Goal: Task Accomplishment & Management: Complete application form

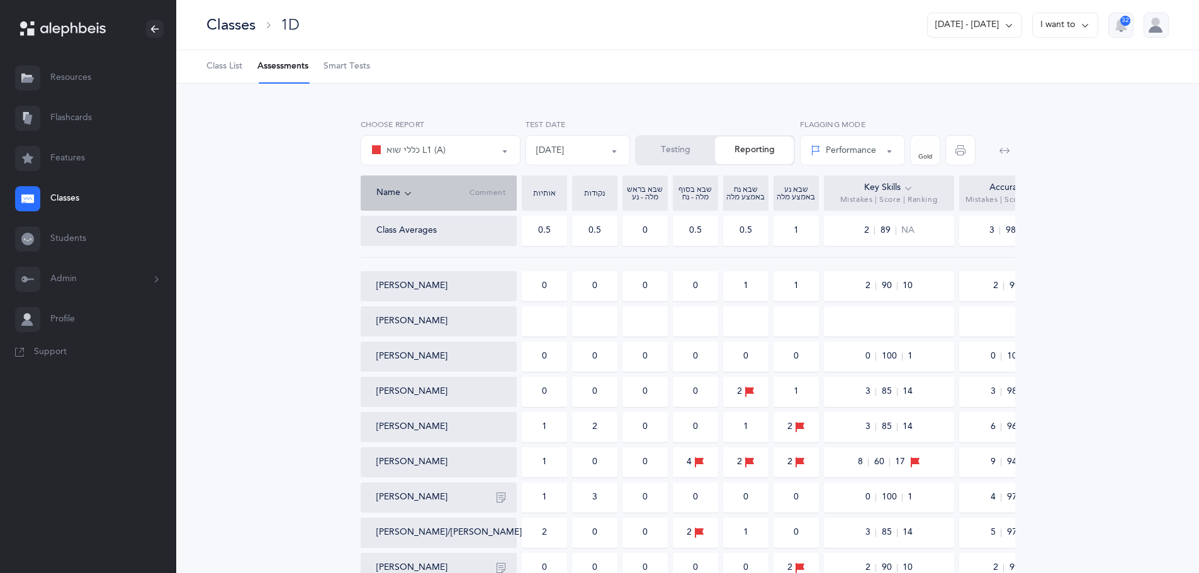
select select "6"
click at [225, 66] on span "Class List" at bounding box center [224, 66] width 36 height 13
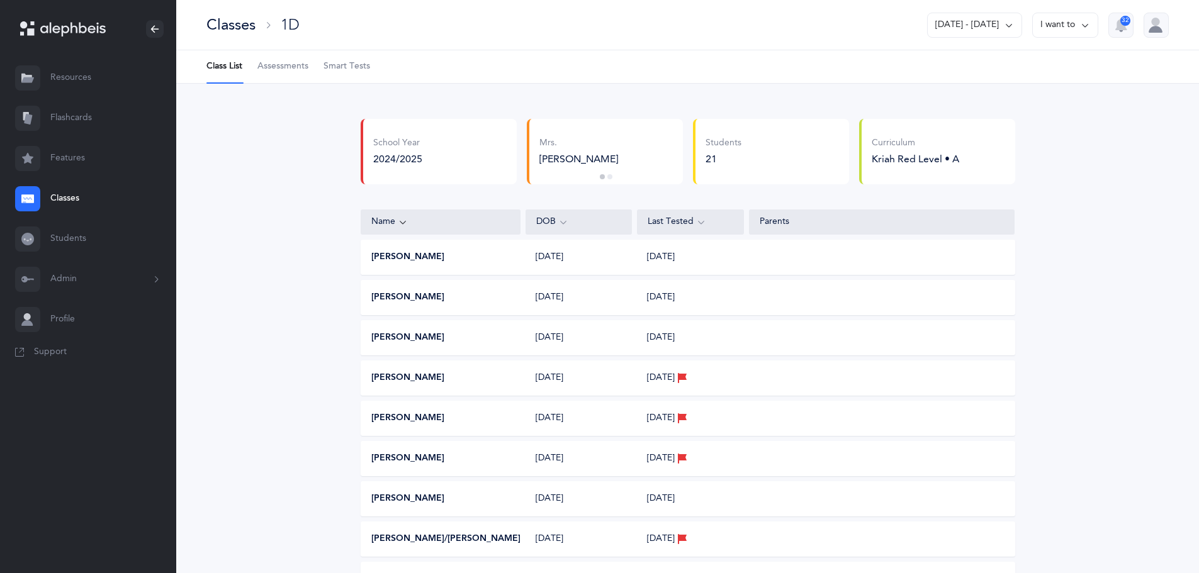
click at [74, 276] on button "Admin" at bounding box center [88, 279] width 176 height 40
click at [71, 315] on link "Staff" at bounding box center [113, 314] width 126 height 28
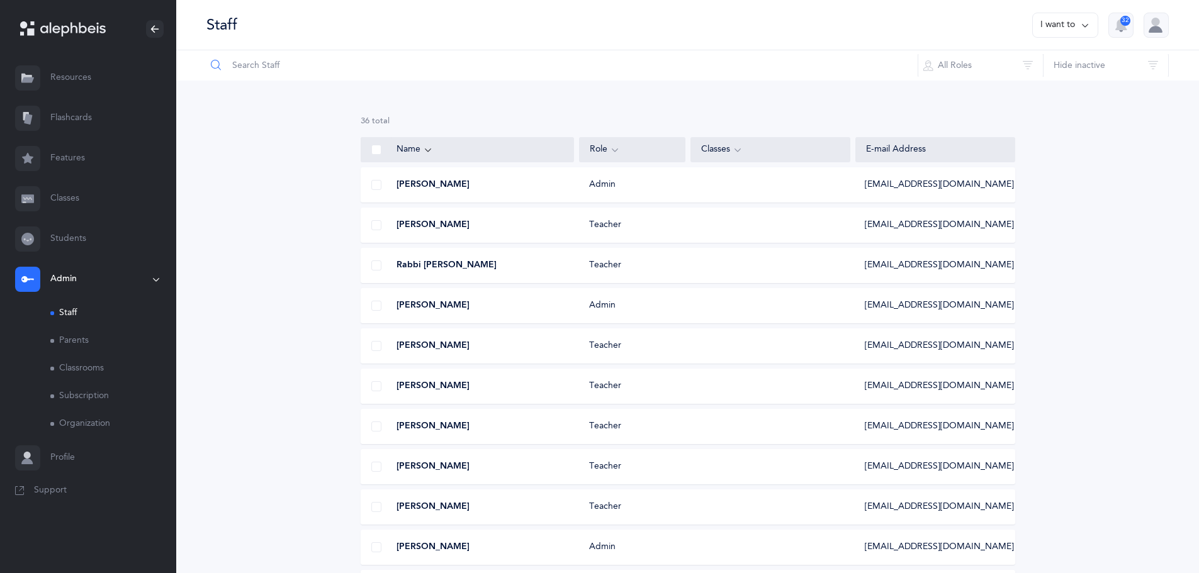
click at [262, 71] on input "text" at bounding box center [562, 65] width 712 height 30
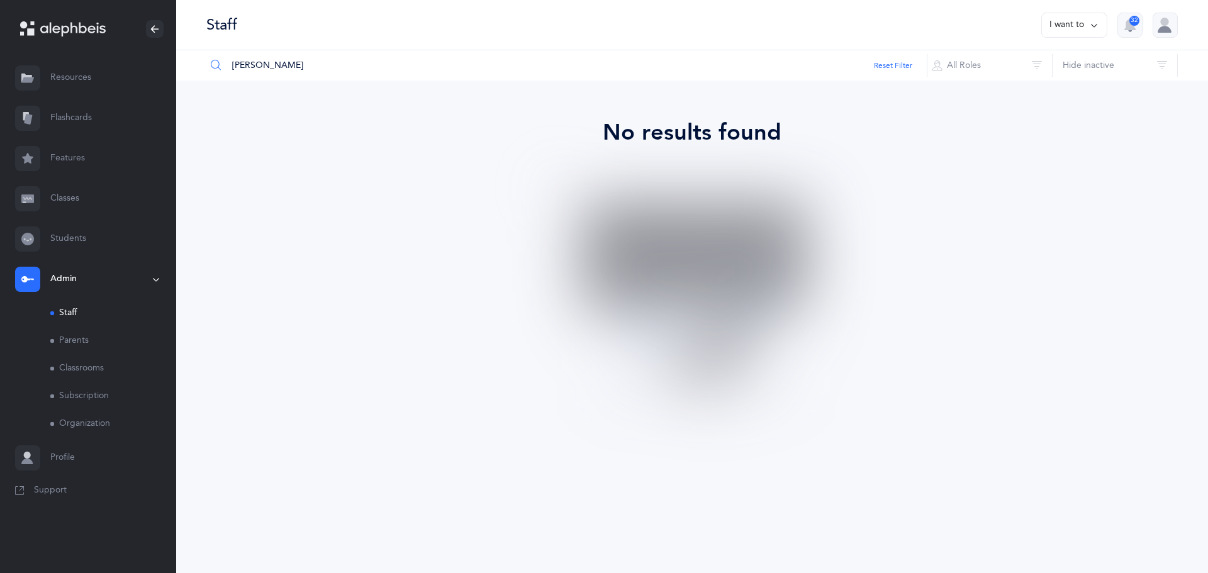
type input "[PERSON_NAME]"
click at [1085, 23] on button "I want to" at bounding box center [1075, 25] width 66 height 25
click at [1042, 68] on button "Add staff member" at bounding box center [1050, 64] width 93 height 23
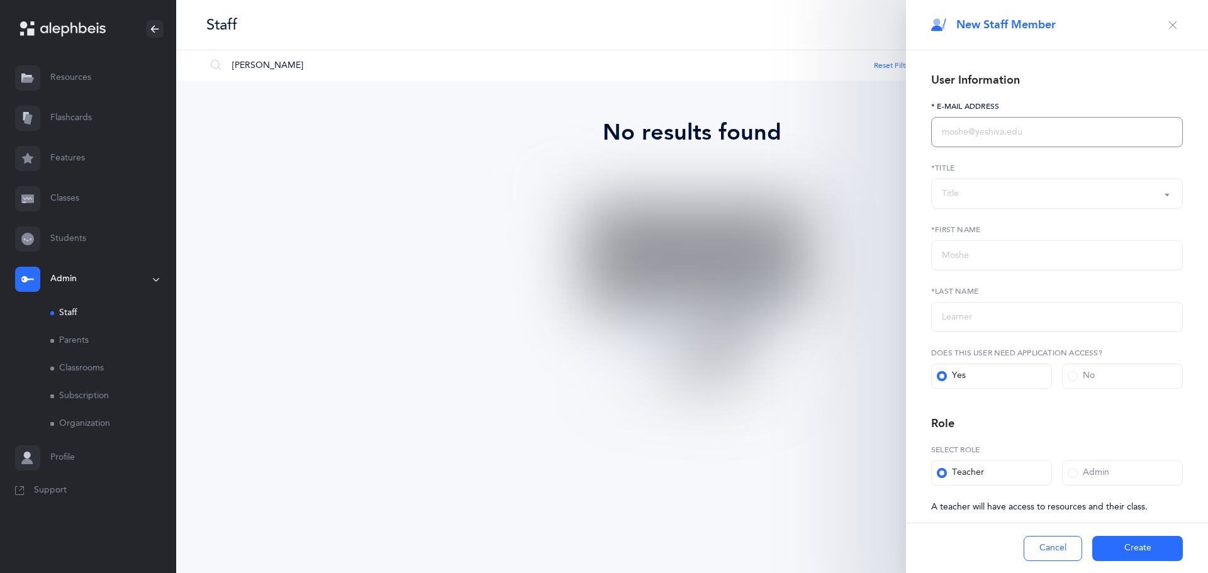
click at [989, 136] on input "text" at bounding box center [1057, 132] width 252 height 30
click at [1018, 130] on input "text" at bounding box center [1057, 132] width 252 height 30
paste input "[EMAIL_ADDRESS][DOMAIN_NAME]"
type input "[EMAIL_ADDRESS][DOMAIN_NAME]"
click at [989, 181] on button "Title" at bounding box center [1057, 194] width 252 height 30
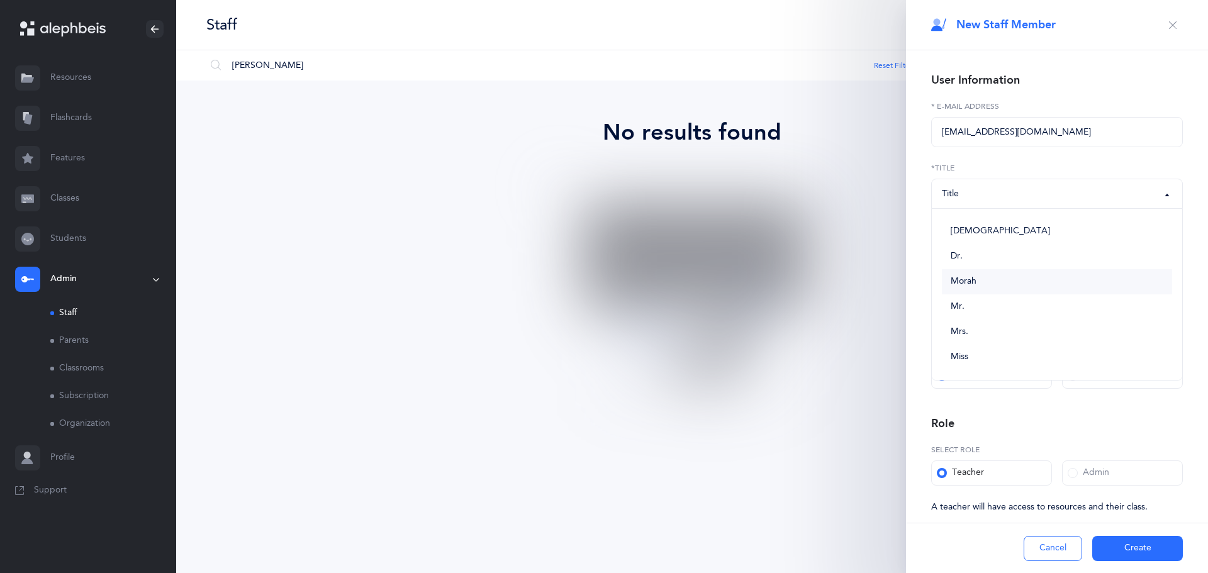
click at [972, 286] on span "Morah" at bounding box center [964, 281] width 26 height 11
select select "2"
click at [971, 261] on input "text" at bounding box center [1057, 255] width 252 height 30
type input "[PERSON_NAME]"
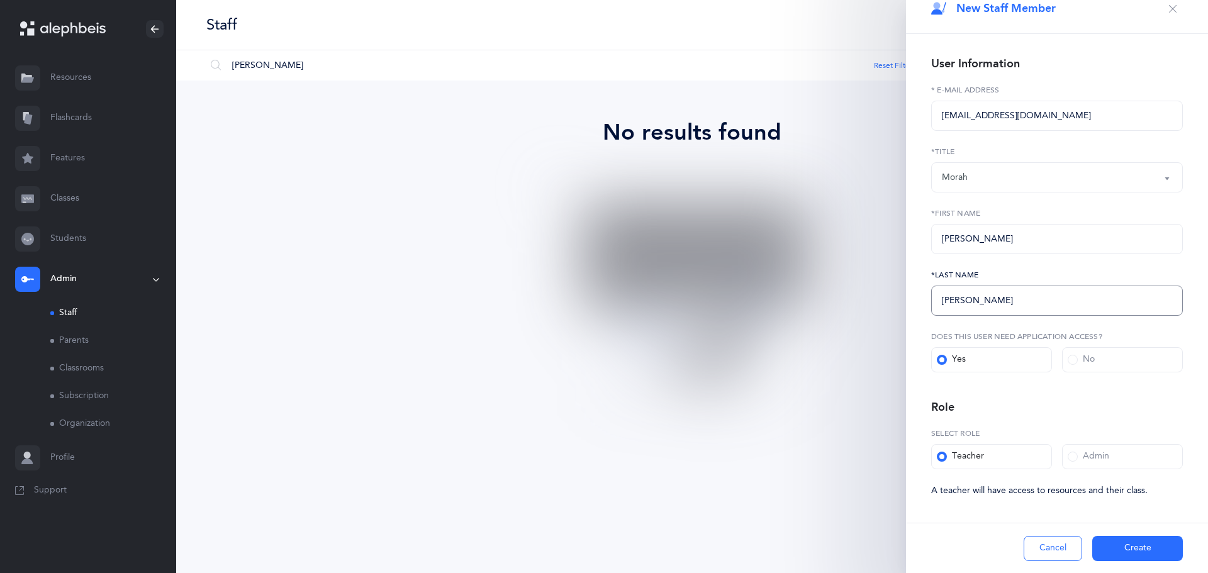
scroll to position [21, 0]
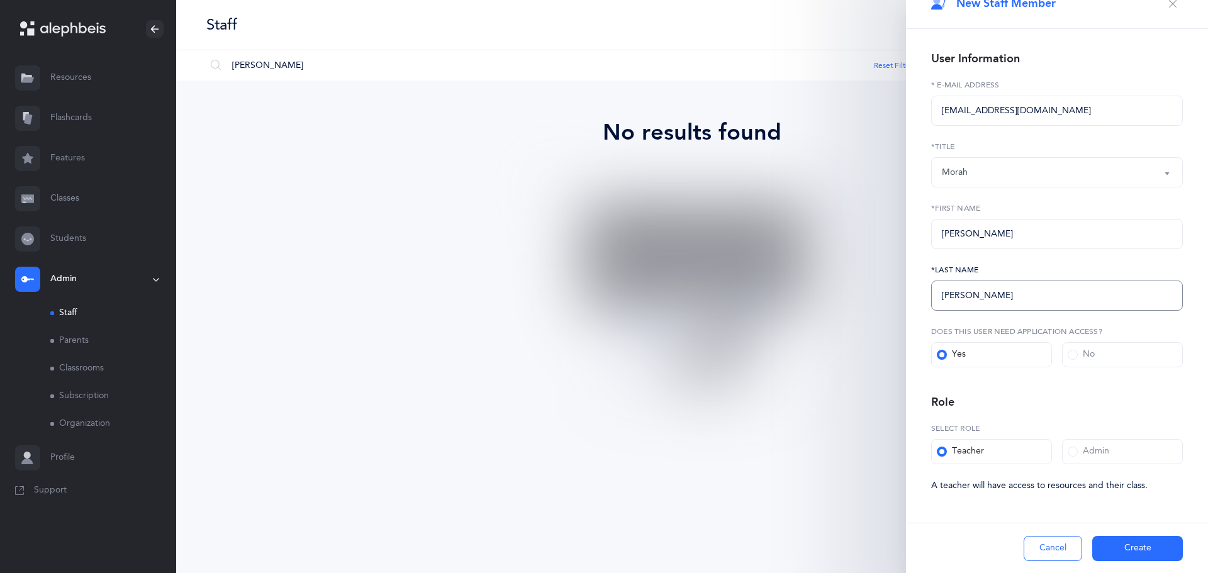
type input "[PERSON_NAME]"
click at [1120, 548] on button "Create" at bounding box center [1137, 548] width 91 height 25
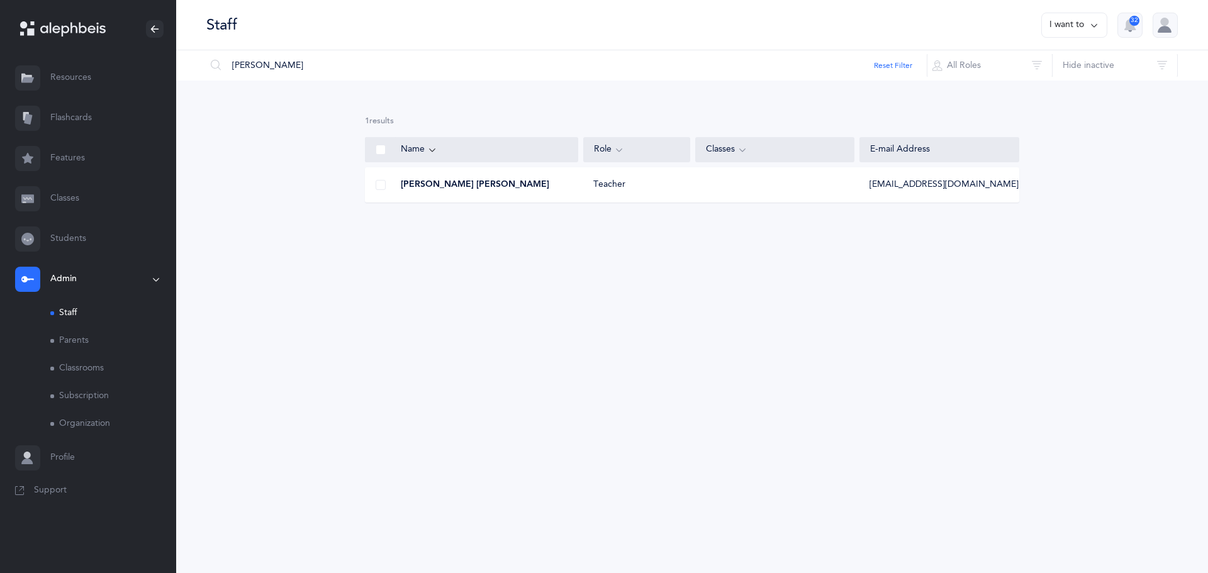
click at [1075, 28] on button "I want to" at bounding box center [1075, 25] width 66 height 25
click at [1064, 60] on button "Add staff member" at bounding box center [1050, 64] width 93 height 23
select select
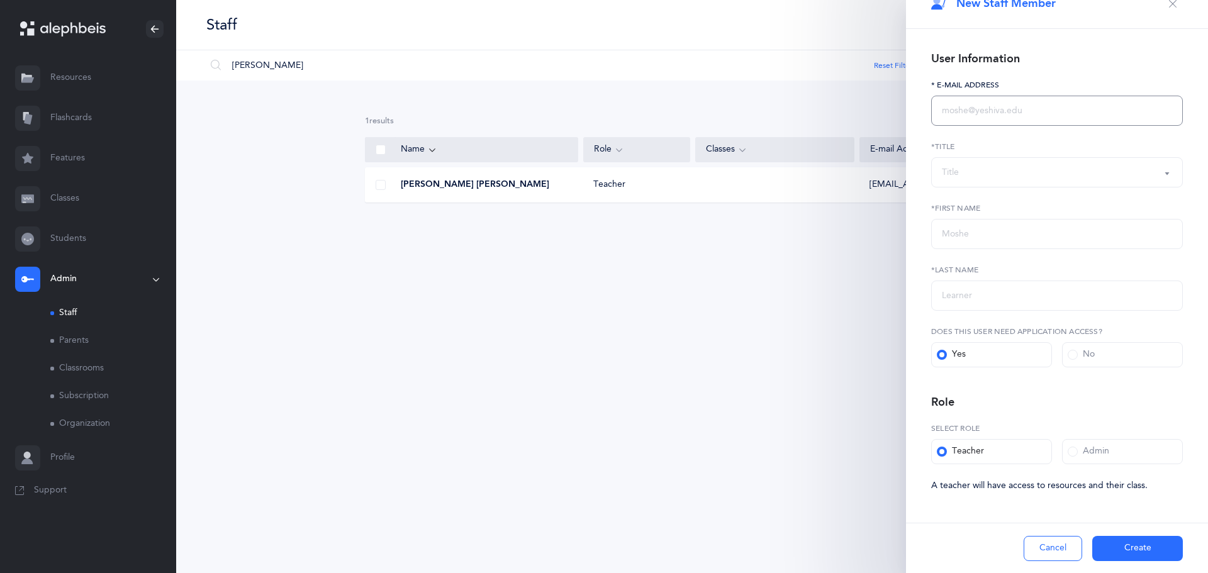
click at [1012, 111] on input "text" at bounding box center [1057, 111] width 252 height 30
paste input "[EMAIL_ADDRESS][DOMAIN_NAME]"
type input "[EMAIL_ADDRESS][DOMAIN_NAME]"
click at [1005, 171] on div "Title" at bounding box center [1057, 172] width 230 height 21
click at [984, 259] on link "Morah" at bounding box center [1057, 260] width 230 height 25
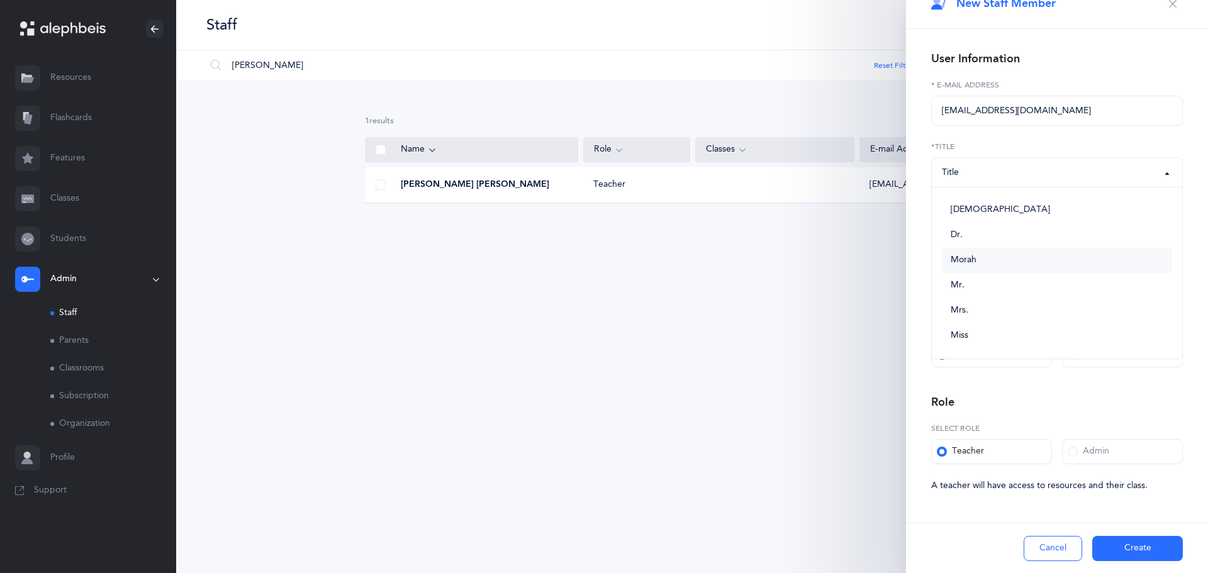
select select "2"
click at [977, 228] on input "text" at bounding box center [1057, 234] width 252 height 30
type input "[PERSON_NAME]"
type input "Meth"
click at [1134, 552] on button "Create" at bounding box center [1137, 548] width 91 height 25
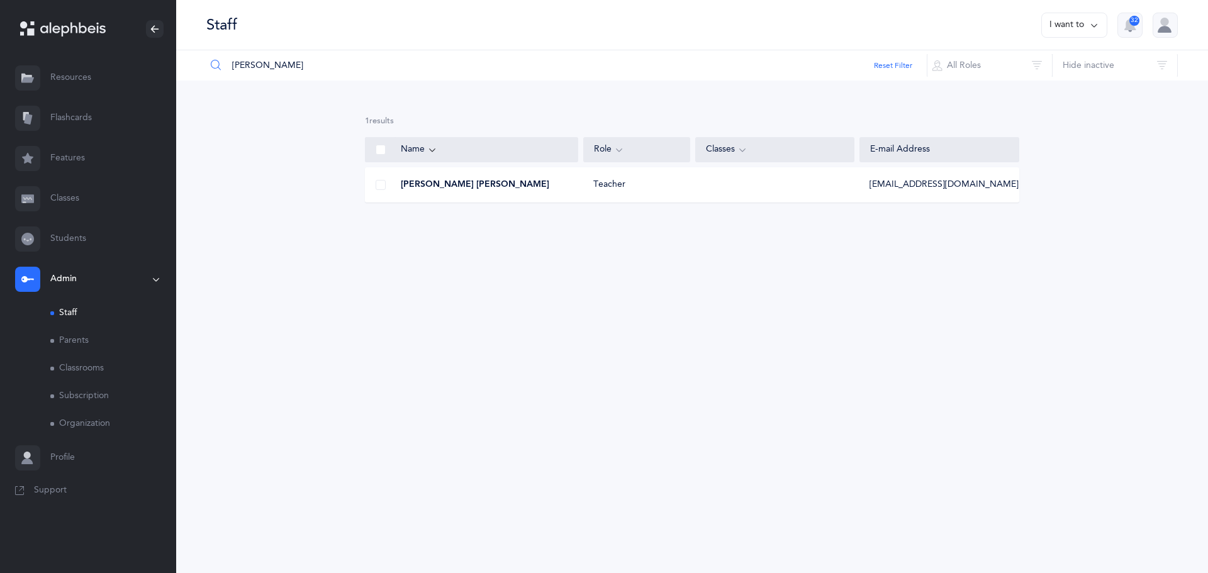
click at [274, 68] on input "[PERSON_NAME]" at bounding box center [567, 65] width 722 height 30
type input "[PERSON_NAME]"
click at [470, 185] on span "Morah [PERSON_NAME]" at bounding box center [452, 185] width 103 height 13
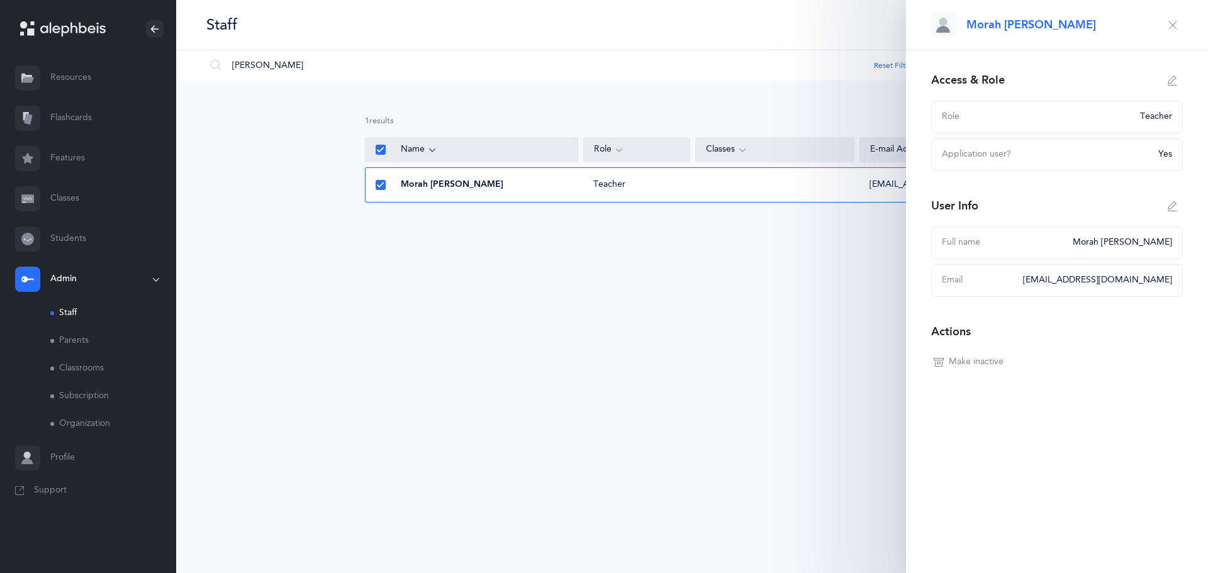
drag, startPoint x: 1174, startPoint y: 24, endPoint x: 1128, endPoint y: 26, distance: 46.0
click at [1174, 24] on icon "button" at bounding box center [1173, 25] width 10 height 10
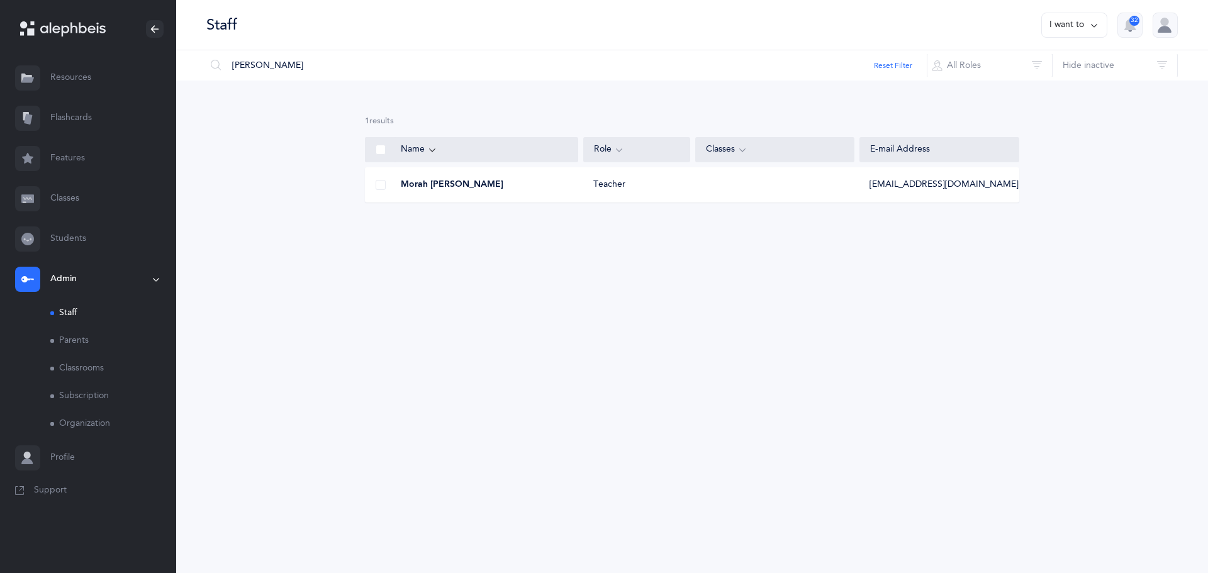
click at [1079, 24] on button "I want to" at bounding box center [1075, 25] width 66 height 25
click at [1064, 57] on button "Add staff member" at bounding box center [1050, 64] width 93 height 23
select select
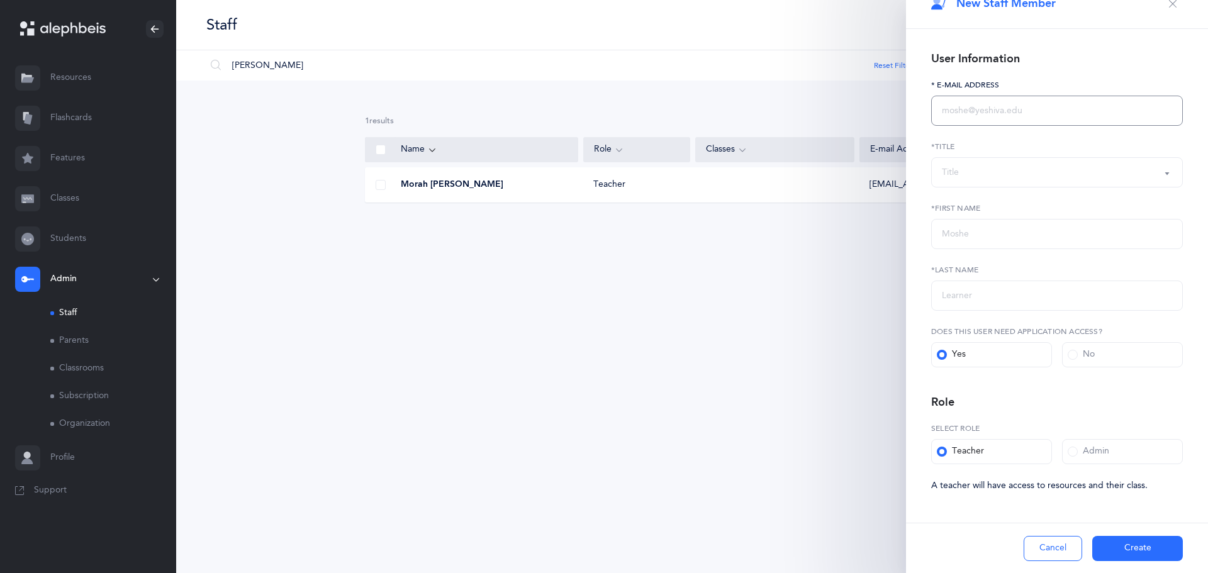
click at [980, 98] on input "text" at bounding box center [1057, 111] width 252 height 30
click at [976, 114] on input "text" at bounding box center [1057, 111] width 252 height 30
paste input "[EMAIL_ADDRESS][DOMAIN_NAME]"
type input "[EMAIL_ADDRESS][DOMAIN_NAME]"
click at [959, 166] on div "Title" at bounding box center [950, 172] width 17 height 13
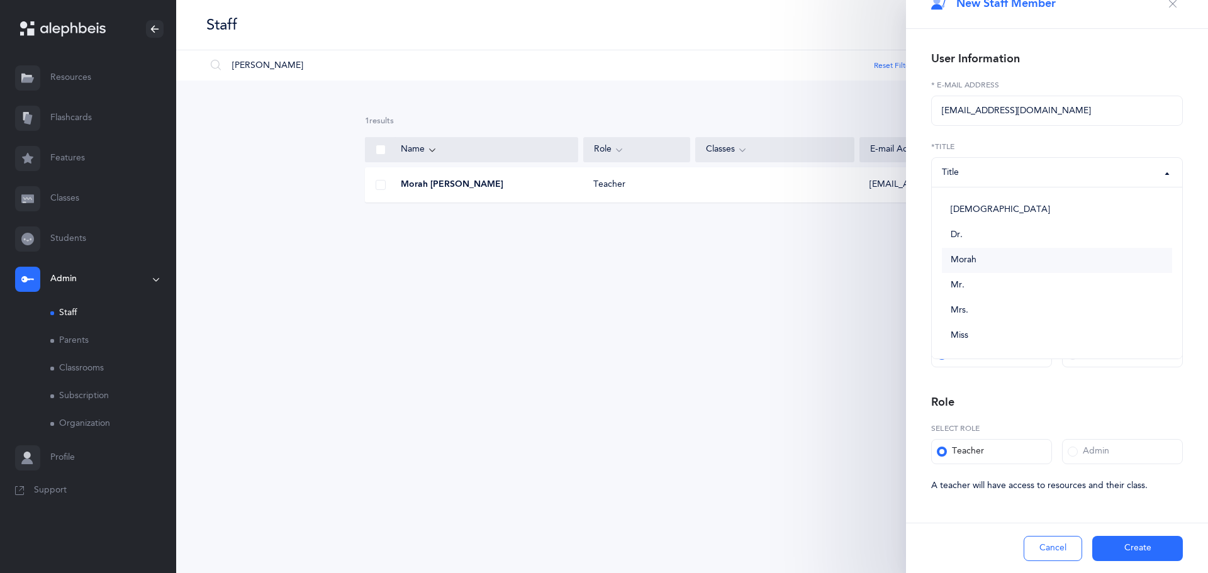
click at [965, 260] on span "Morah" at bounding box center [964, 260] width 26 height 11
select select "2"
click at [961, 240] on input "text" at bounding box center [1057, 234] width 252 height 30
type input "[PERSON_NAME]"
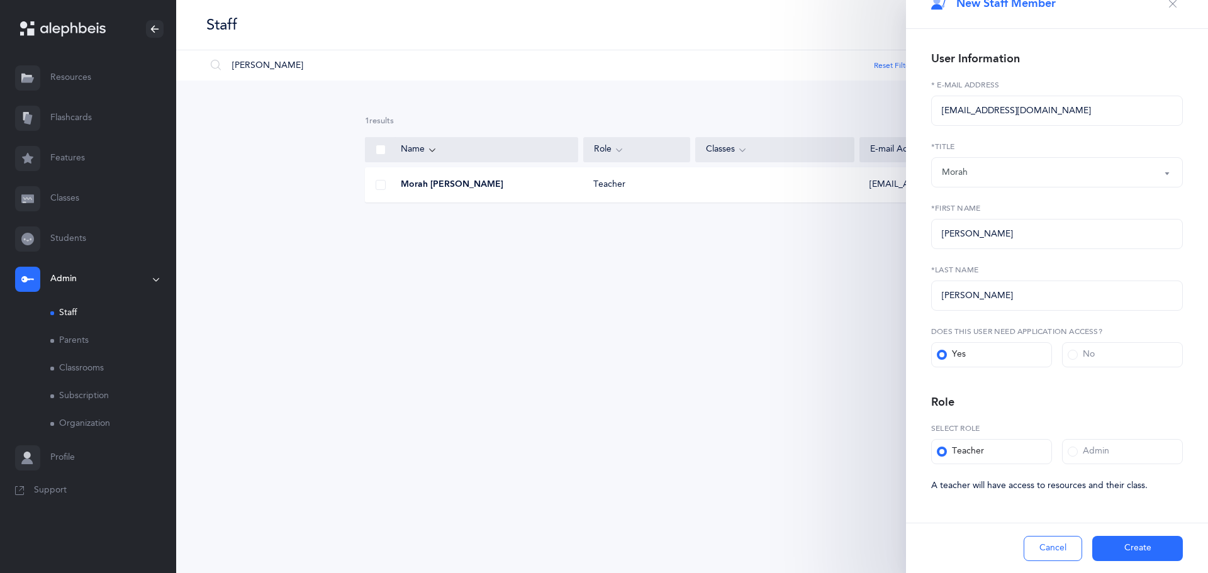
click at [1126, 551] on button "Create" at bounding box center [1137, 548] width 91 height 25
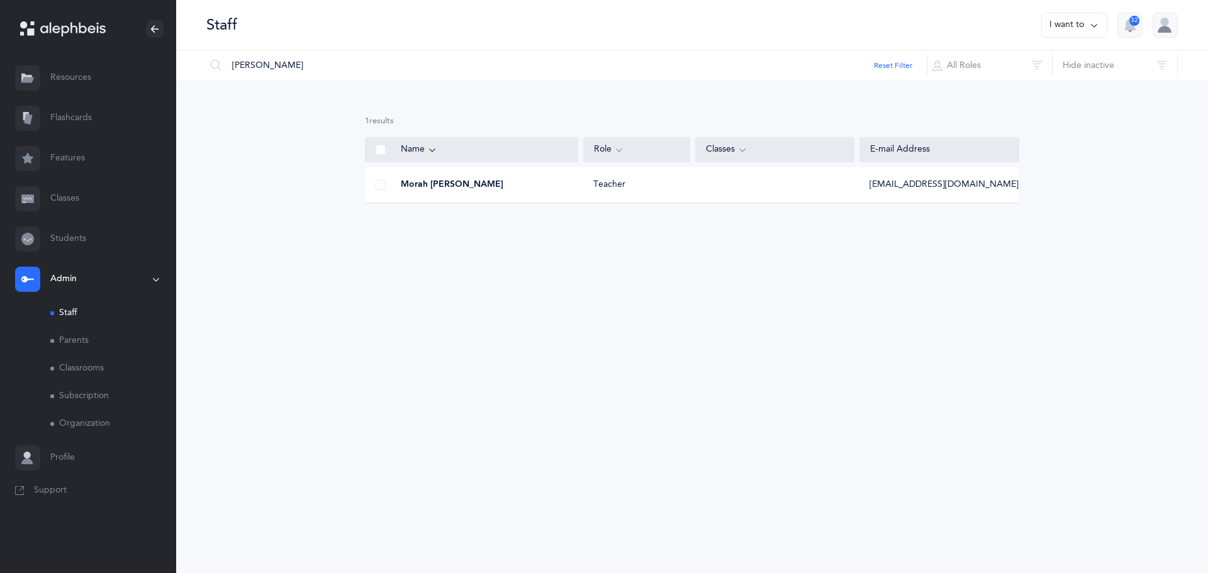
click at [79, 368] on link "Classrooms" at bounding box center [113, 369] width 126 height 28
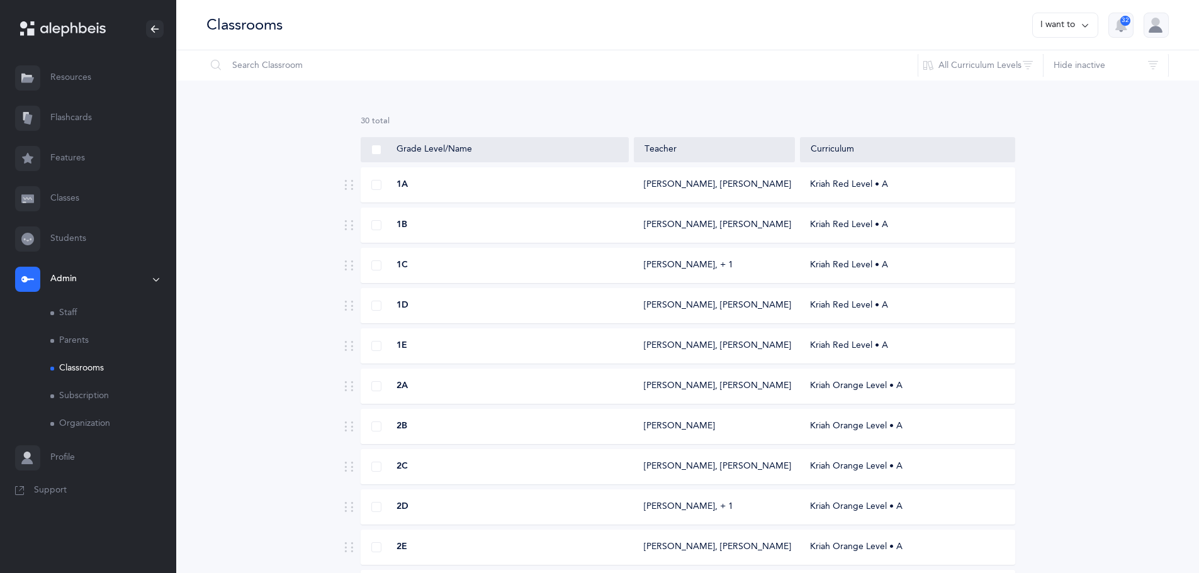
click at [60, 312] on link "Staff" at bounding box center [113, 314] width 126 height 28
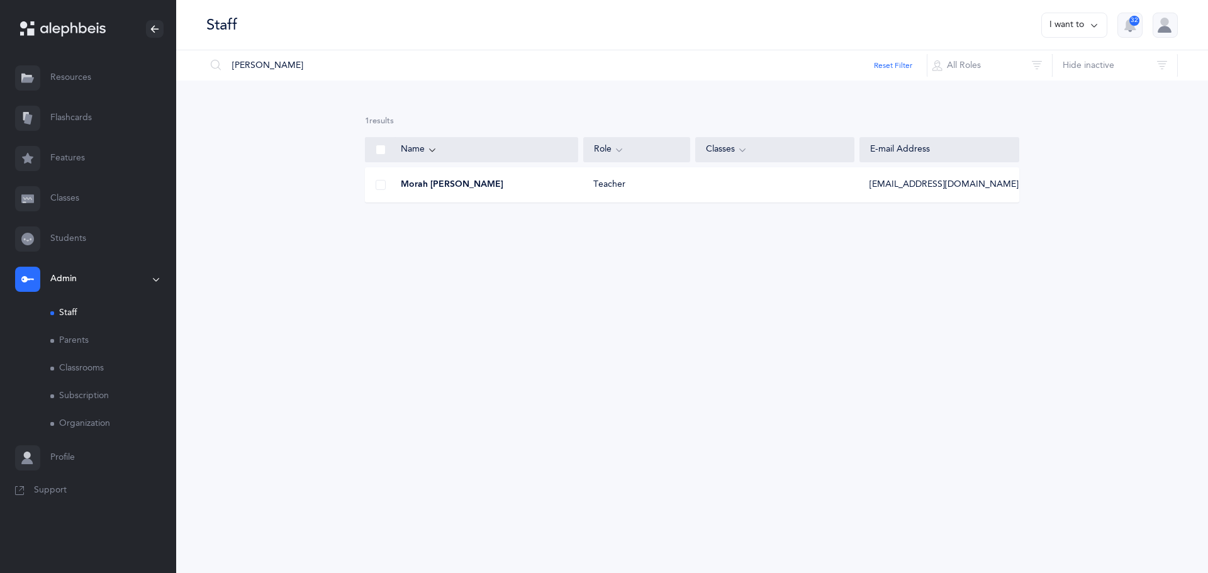
click at [74, 340] on link "Parents" at bounding box center [113, 341] width 126 height 28
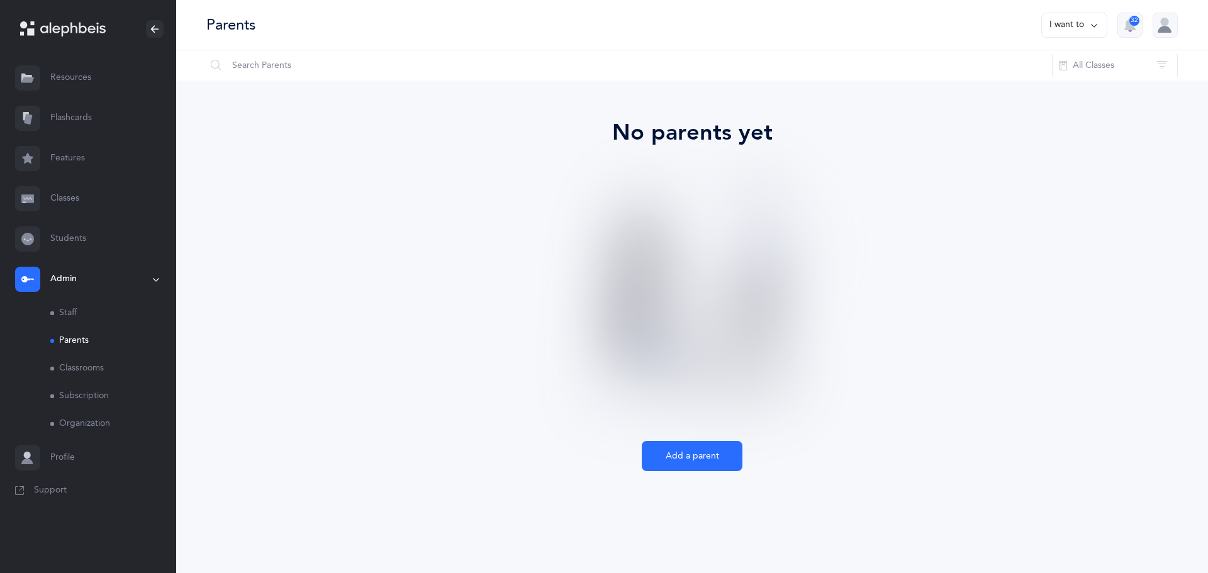
click at [65, 309] on link "Staff" at bounding box center [113, 314] width 126 height 28
